Goal: Task Accomplishment & Management: Use online tool/utility

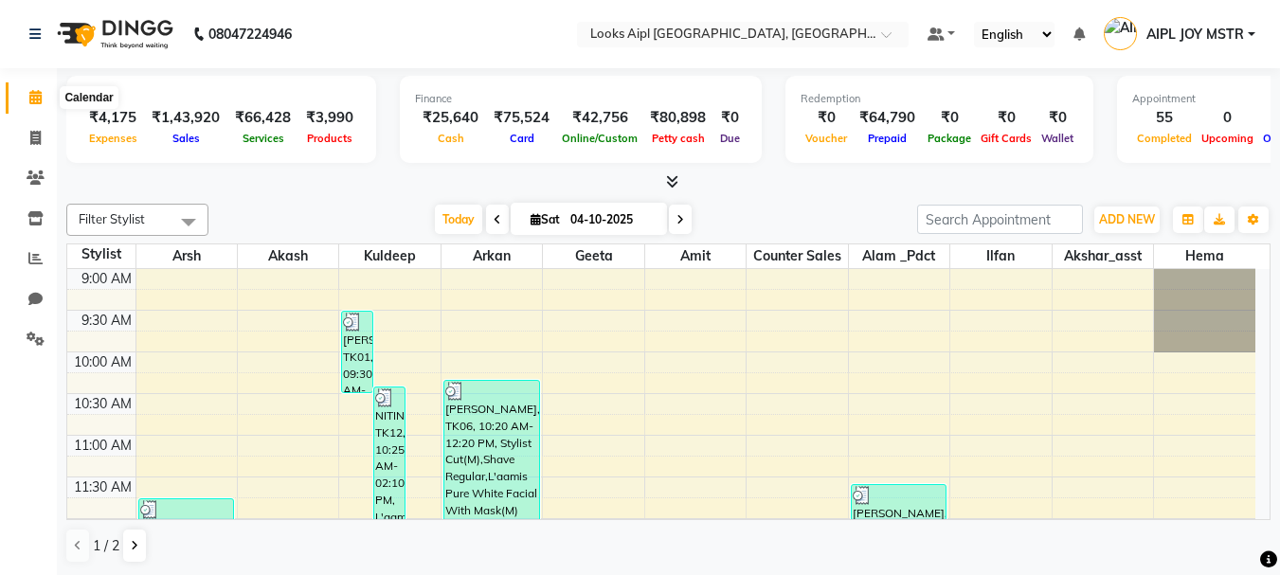
click at [27, 98] on span at bounding box center [35, 98] width 33 height 22
click at [28, 142] on span at bounding box center [35, 139] width 33 height 22
select select "service"
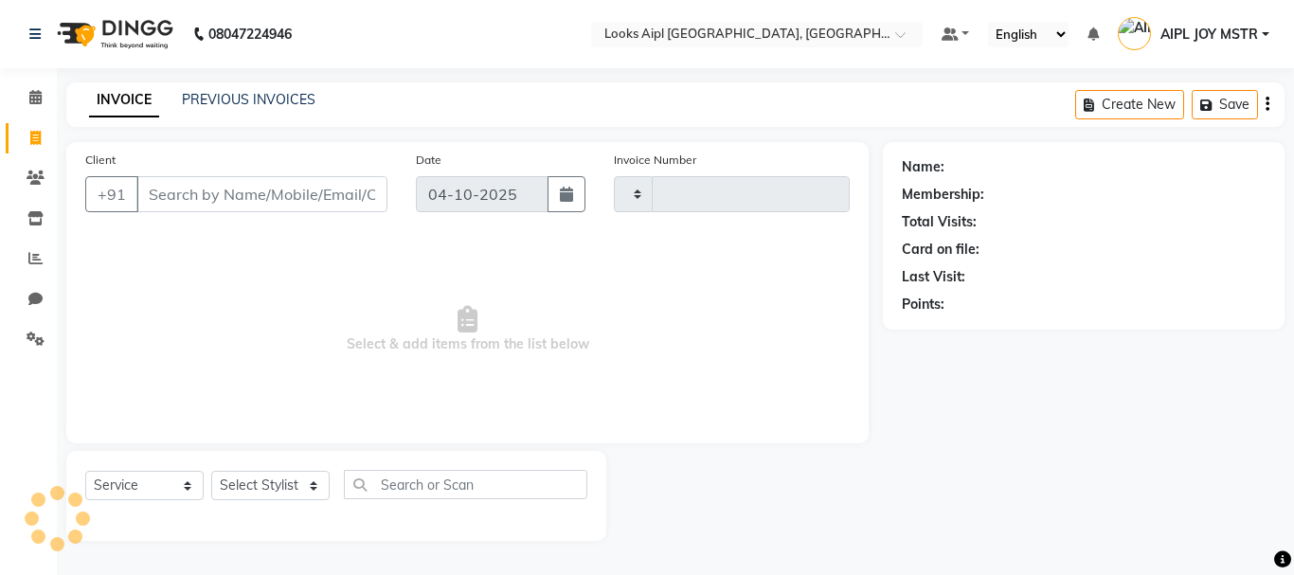
type input "8592"
select select "6047"
